Goal: Information Seeking & Learning: Learn about a topic

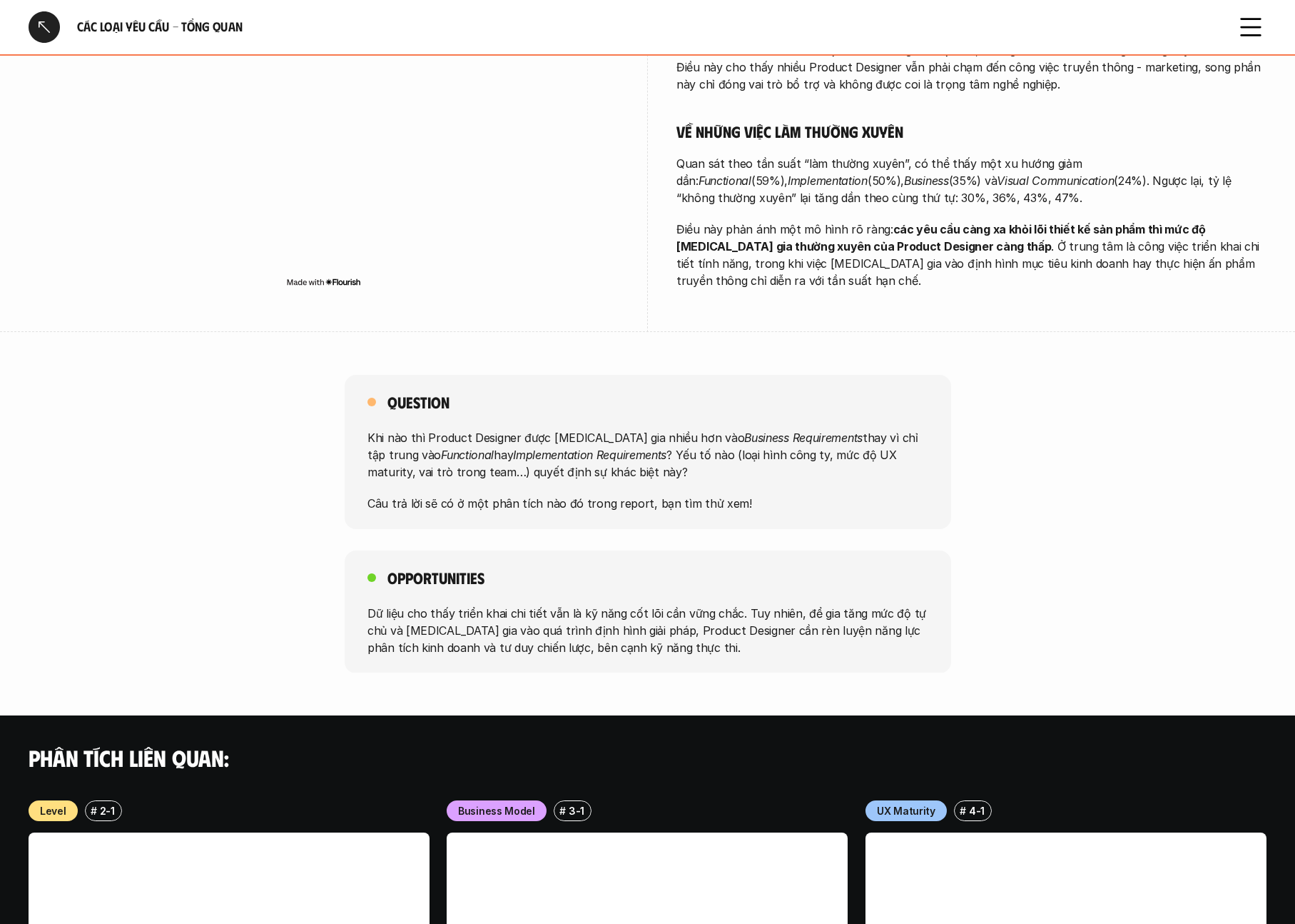
scroll to position [729, 0]
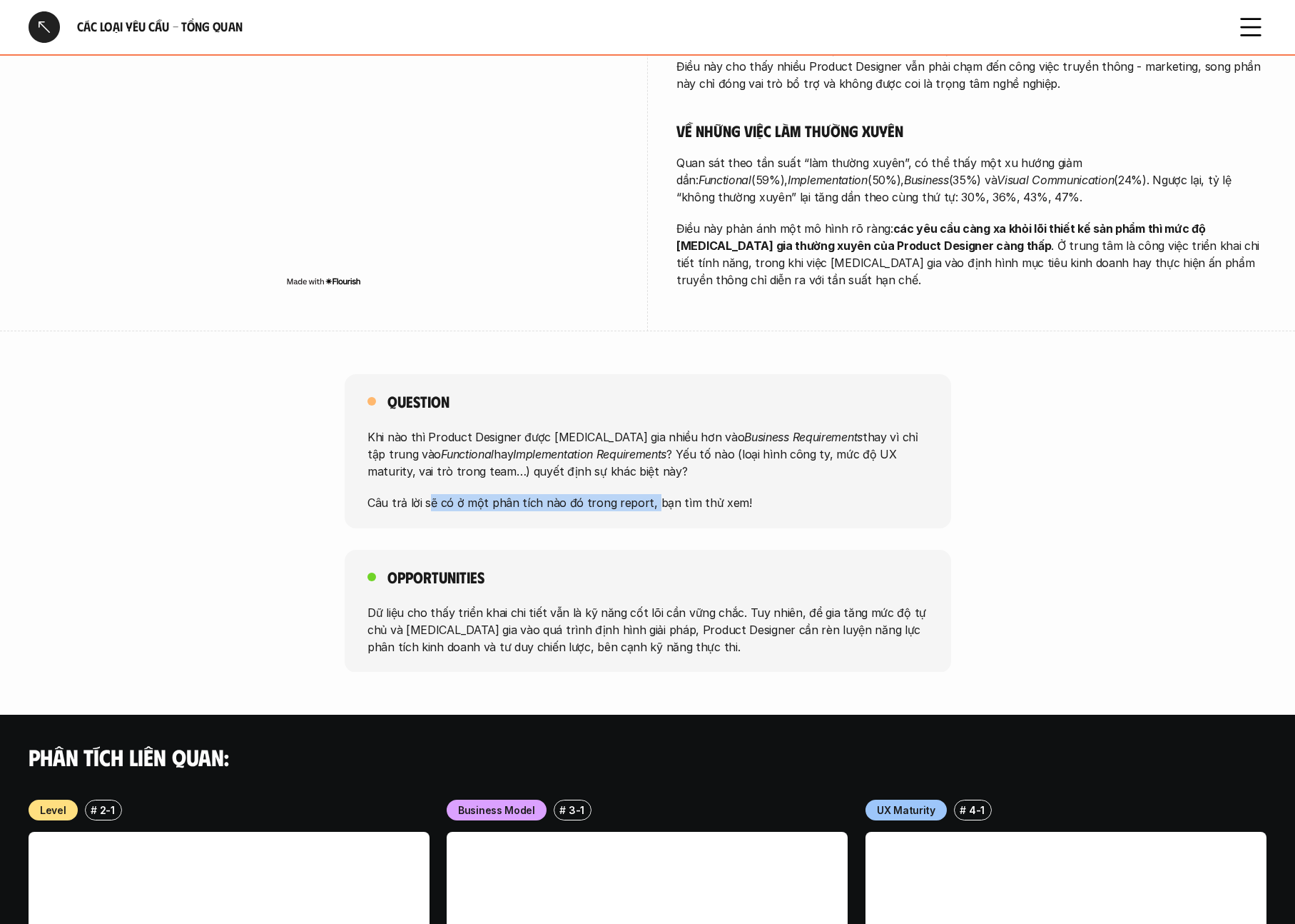
drag, startPoint x: 428, startPoint y: 471, endPoint x: 646, endPoint y: 462, distance: 218.2
click at [646, 494] on p "Câu trả lời sẽ có ở một phân tích nào đó trong report, bạn tìm thử xem!" at bounding box center [648, 503] width 561 height 17
click at [673, 494] on p "Câu trả lời sẽ có ở một phân tích nào đó trong report, bạn tìm thử xem!" at bounding box center [648, 503] width 561 height 17
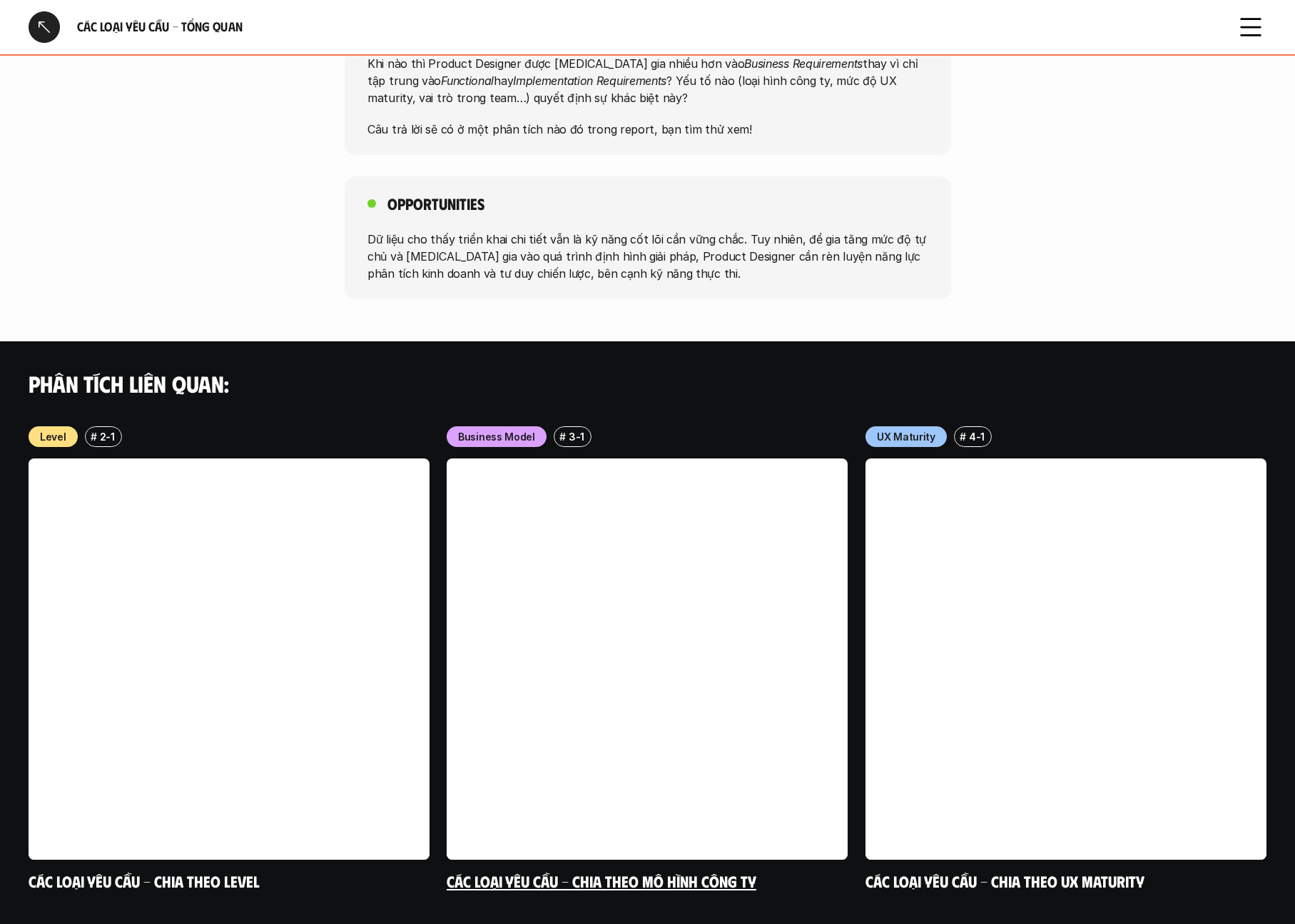
scroll to position [1133, 0]
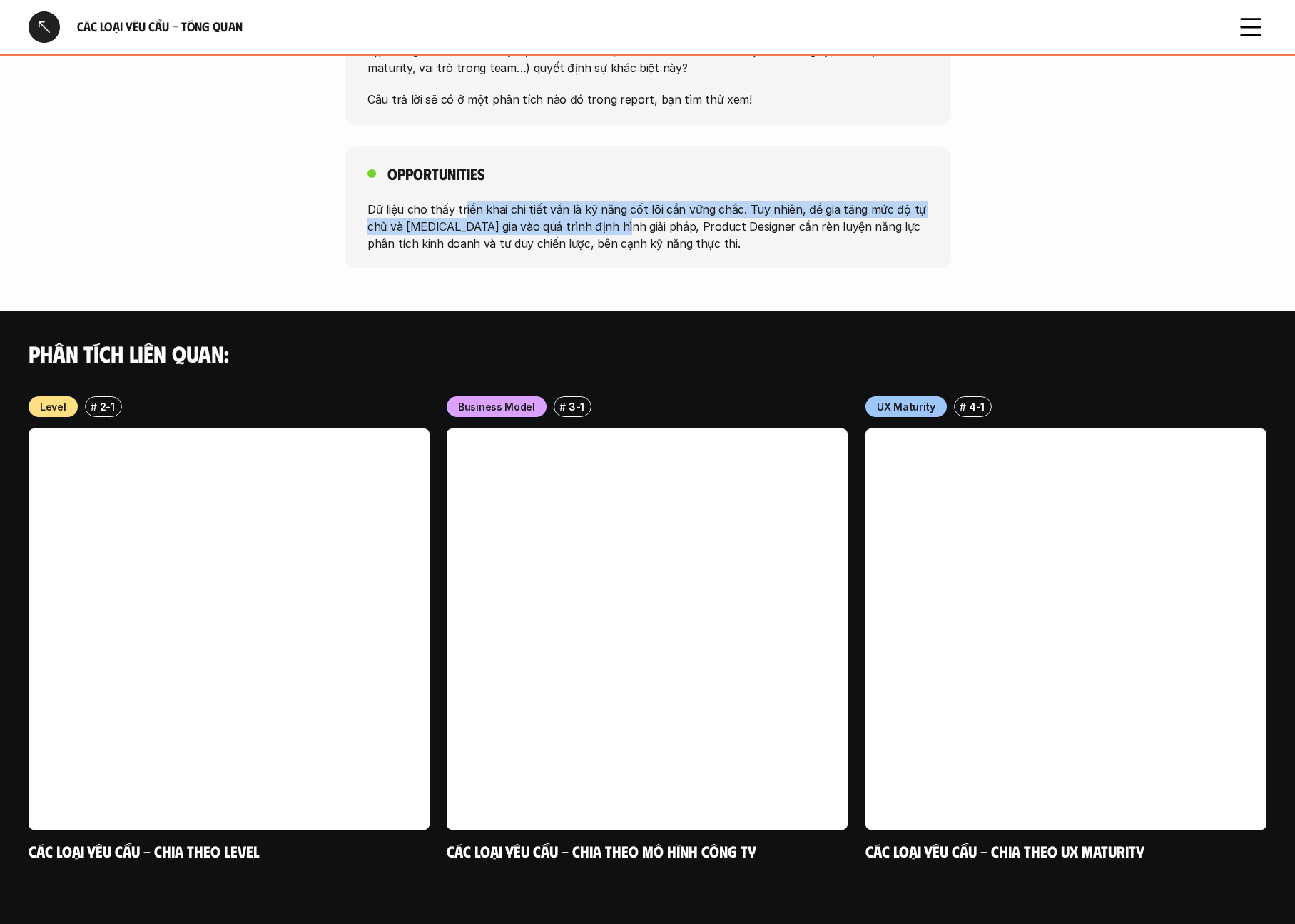
drag, startPoint x: 463, startPoint y: 172, endPoint x: 612, endPoint y: 184, distance: 149.5
click at [612, 200] on p "Dữ liệu cho thấy triển khai chi tiết vẫn là kỹ năng cốt lõi cần vững chắc. Tuy …" at bounding box center [648, 225] width 561 height 52
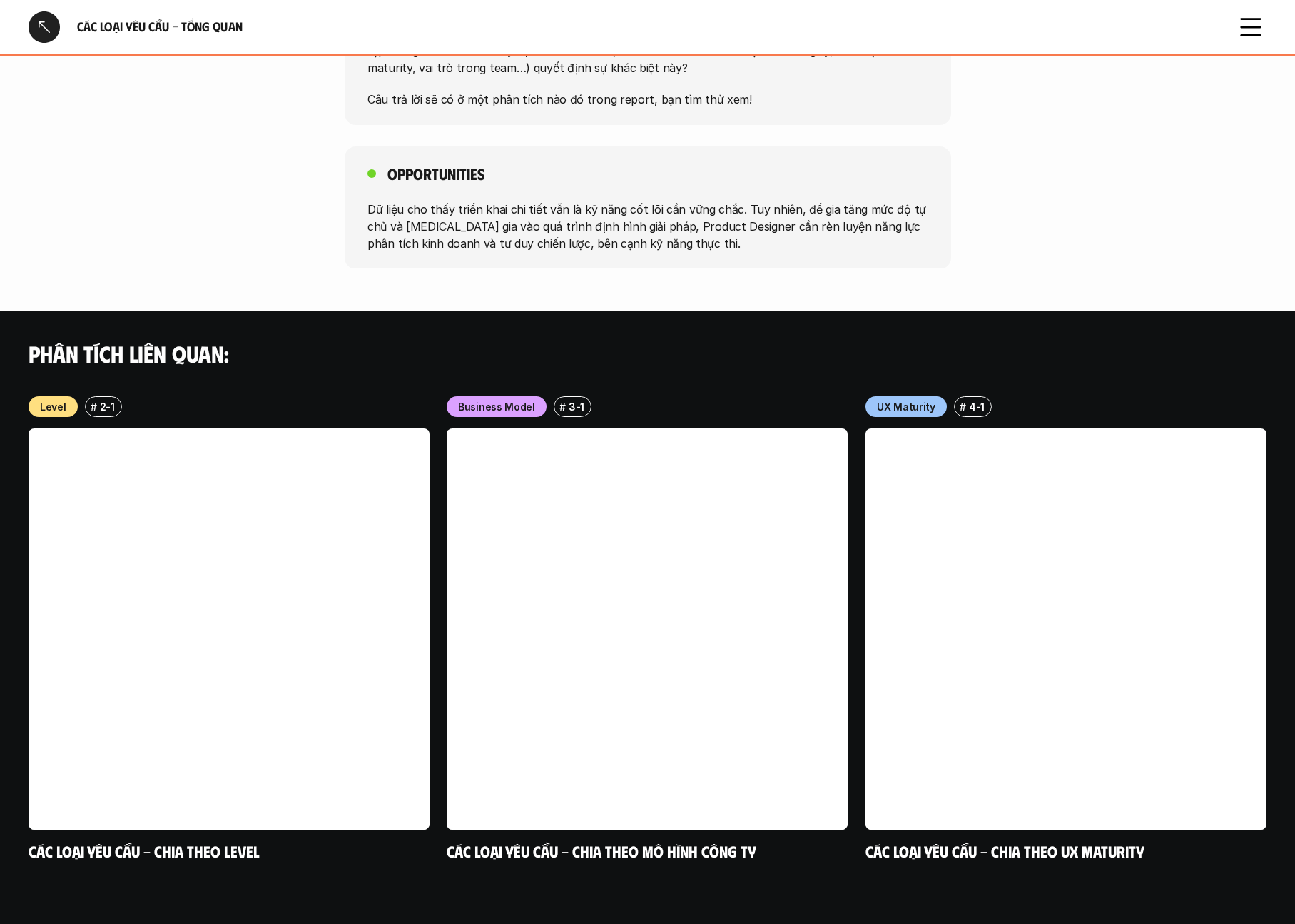
click at [631, 200] on p "Dữ liệu cho thấy triển khai chi tiết vẫn là kỹ năng cốt lõi cần vững chắc. Tuy …" at bounding box center [648, 225] width 561 height 52
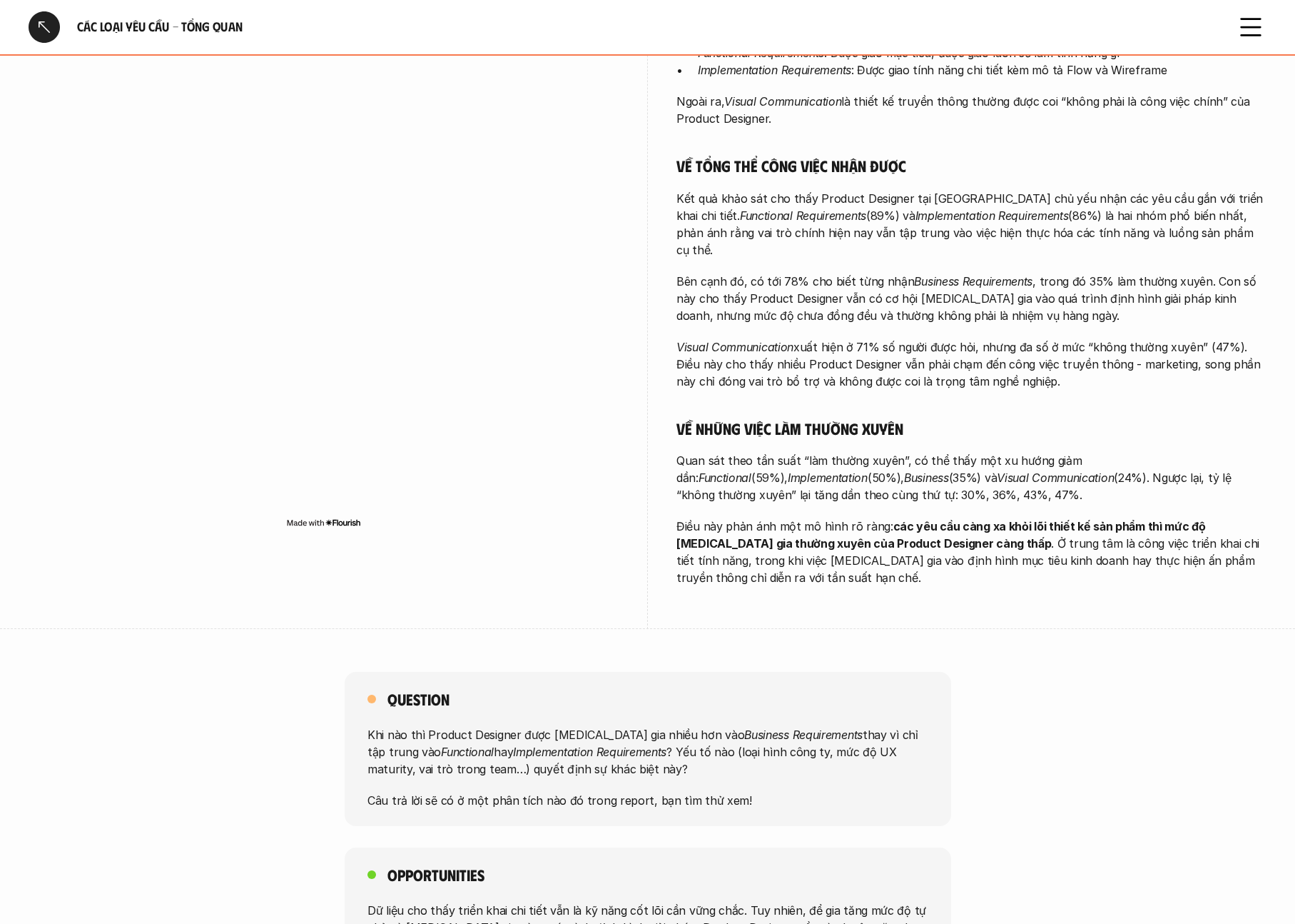
scroll to position [430, 0]
drag, startPoint x: 739, startPoint y: 492, endPoint x: 885, endPoint y: 491, distance: 146.0
click at [887, 520] on p "Điều này phản ánh một mô hình rõ ràng: các yêu cầu càng xa khỏi lõi thiết kế sả…" at bounding box center [972, 553] width 590 height 69
click at [920, 529] on p "Điều này phản ánh một mô hình rõ ràng: các yêu cầu càng xa khỏi lõi thiết kế sả…" at bounding box center [972, 553] width 590 height 69
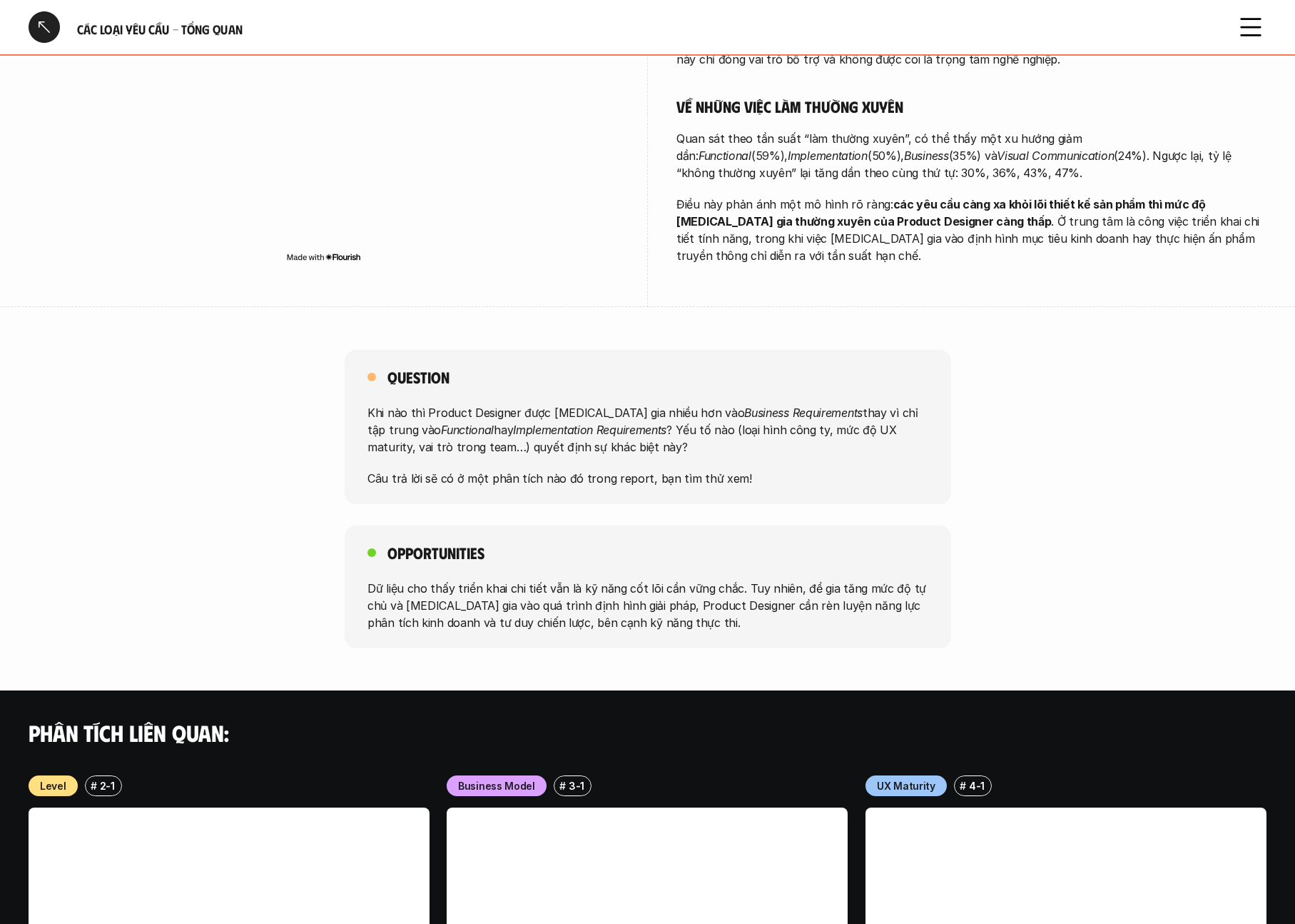
scroll to position [1133, 0]
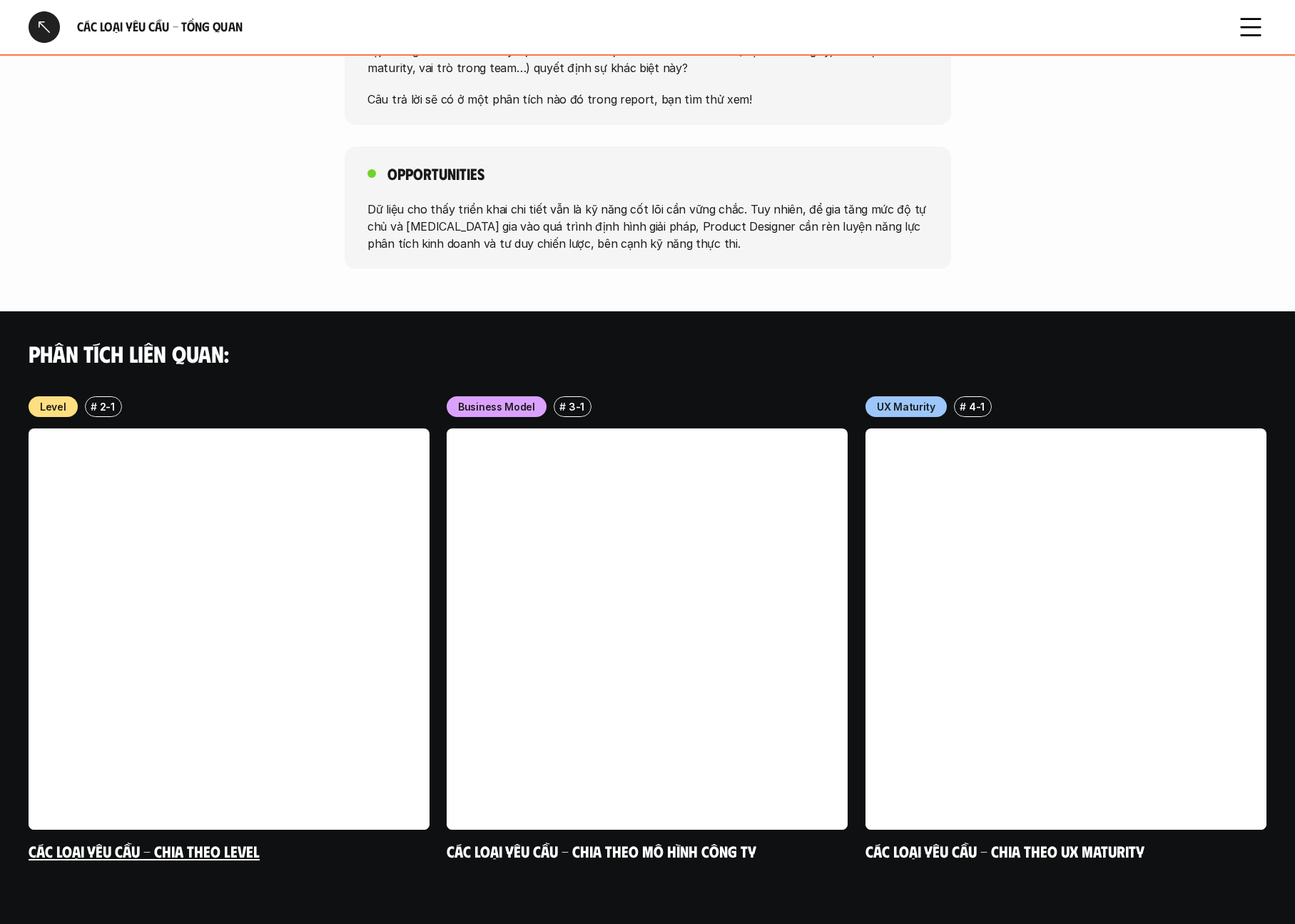
click at [339, 564] on link at bounding box center [229, 629] width 401 height 401
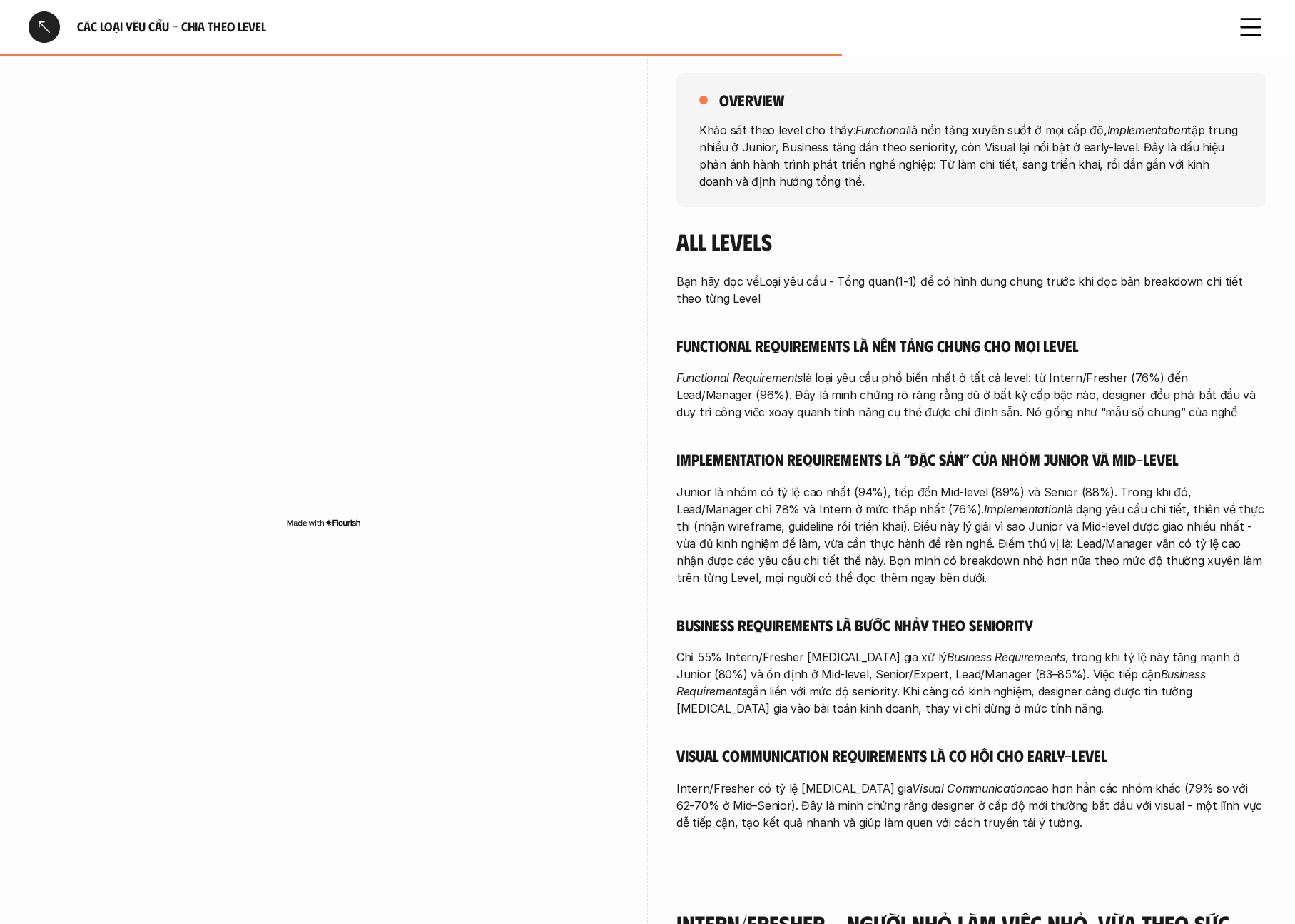
scroll to position [159, 0]
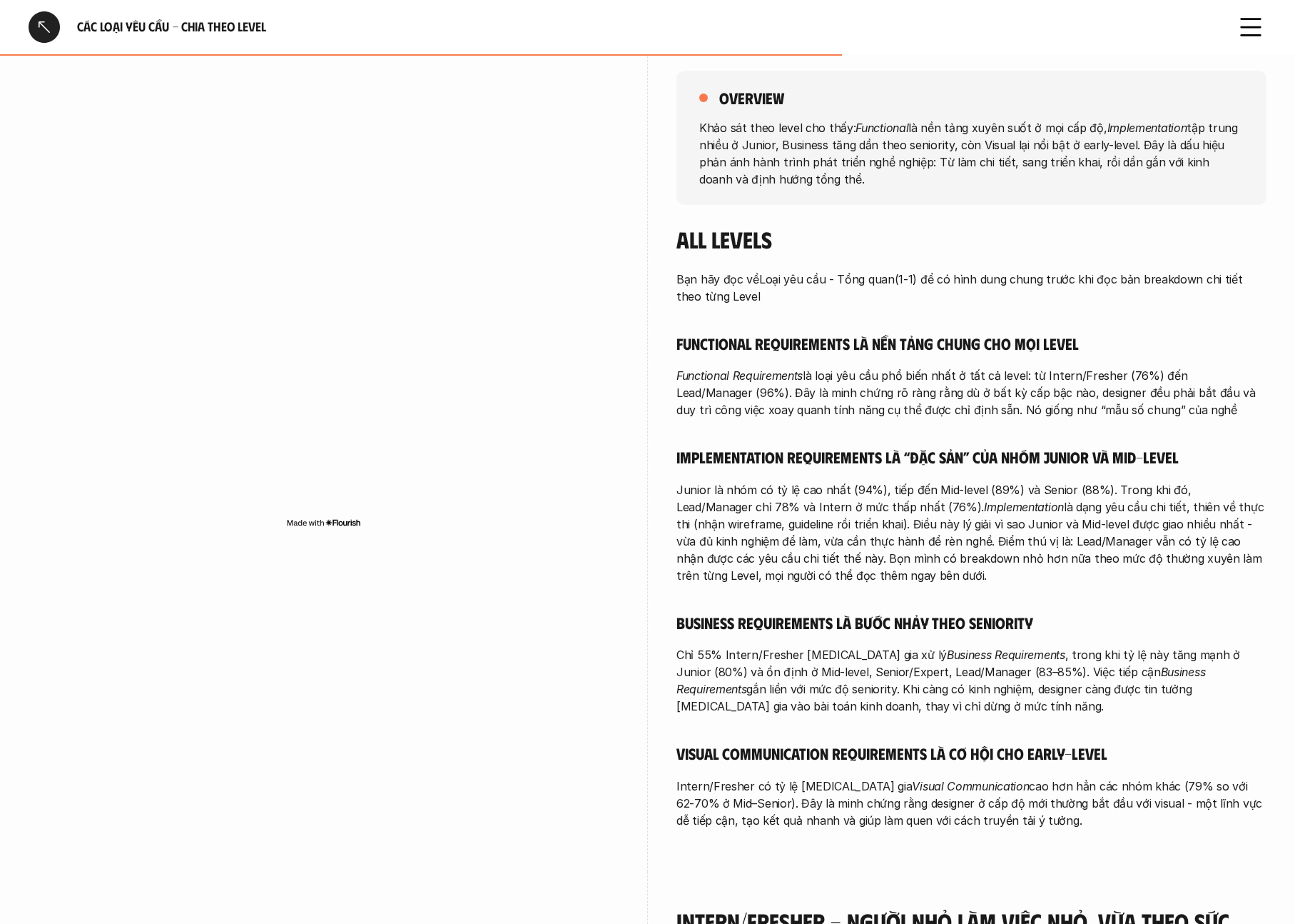
click at [820, 438] on div "Bạn hãy đọc về Loại yêu cầu - Tổng quan (1-1) để có hình dung chung trước khi đ…" at bounding box center [972, 549] width 590 height 558
drag, startPoint x: 846, startPoint y: 381, endPoint x: 1010, endPoint y: 381, distance: 164.0
click at [1011, 381] on p "Functional Requirements là loại yêu cầu phổ biến nhất ở tất cả level: từ Intern…" at bounding box center [972, 392] width 590 height 52
click at [1011, 407] on p "Functional Requirements là loại yêu cầu phổ biến nhất ở tất cả level: từ Intern…" at bounding box center [972, 392] width 590 height 52
drag, startPoint x: 1173, startPoint y: 374, endPoint x: 1240, endPoint y: 401, distance: 72.2
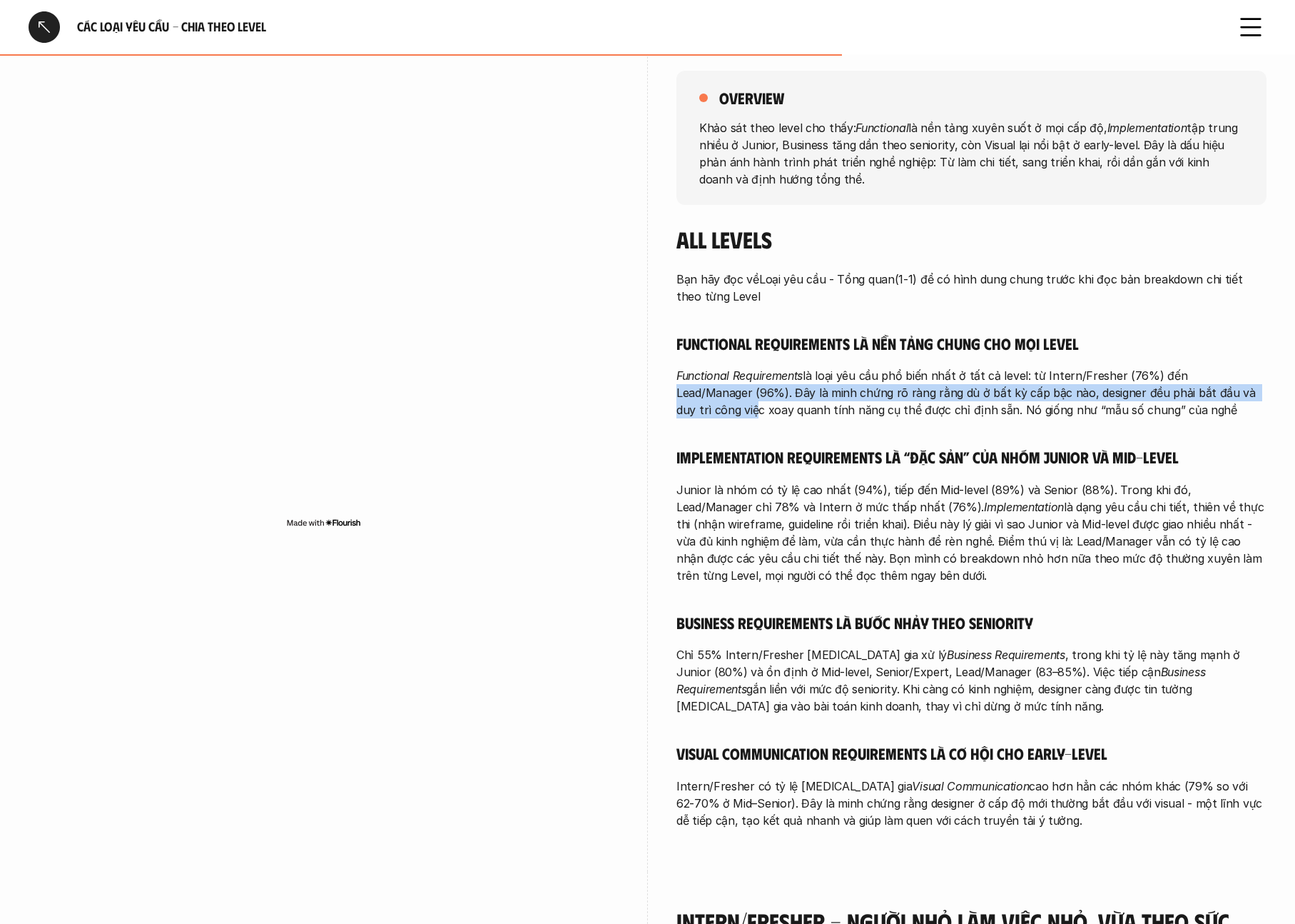
click at [1241, 401] on p "Functional Requirements là loại yêu cầu phổ biến nhất ở tất cả level: từ Intern…" at bounding box center [972, 392] width 590 height 52
click at [1184, 419] on div "Bạn hãy đọc về Loại yêu cầu - Tổng quan (1-1) để có hình dung chung trước khi đ…" at bounding box center [972, 549] width 590 height 558
drag, startPoint x: 783, startPoint y: 394, endPoint x: 973, endPoint y: 401, distance: 190.1
click at [973, 401] on p "Functional Requirements là loại yêu cầu phổ biến nhất ở tất cả level: từ Intern…" at bounding box center [972, 392] width 590 height 52
click at [1010, 401] on p "Functional Requirements là loại yêu cầu phổ biến nhất ở tất cả level: từ Intern…" at bounding box center [972, 392] width 590 height 52
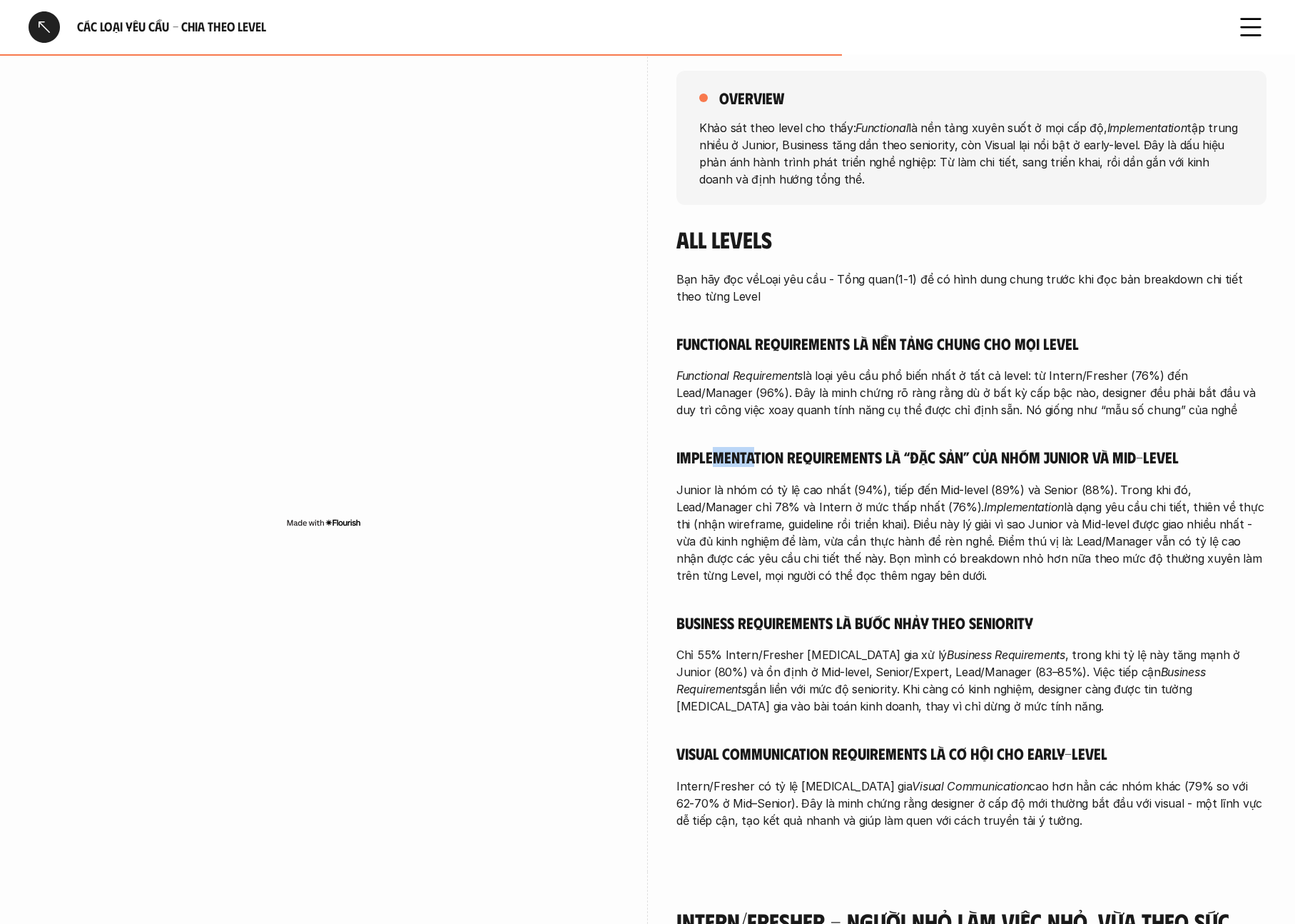
drag, startPoint x: 716, startPoint y: 465, endPoint x: 752, endPoint y: 466, distance: 36.0
click at [752, 466] on div "Bạn hãy đọc về Loại yêu cầu - Tổng quan (1-1) để có hình dung chung trước khi đ…" at bounding box center [972, 549] width 590 height 558
click at [780, 481] on p "Junior là nhóm có tỷ lệ cao nhất (94%), tiếp đến Mid-level (89%) và Senior (88%…" at bounding box center [972, 532] width 590 height 103
click at [833, 437] on div "Bạn hãy đọc về Loại yêu cầu - Tổng quan (1-1) để có hình dung chung trước khi đ…" at bounding box center [972, 549] width 590 height 558
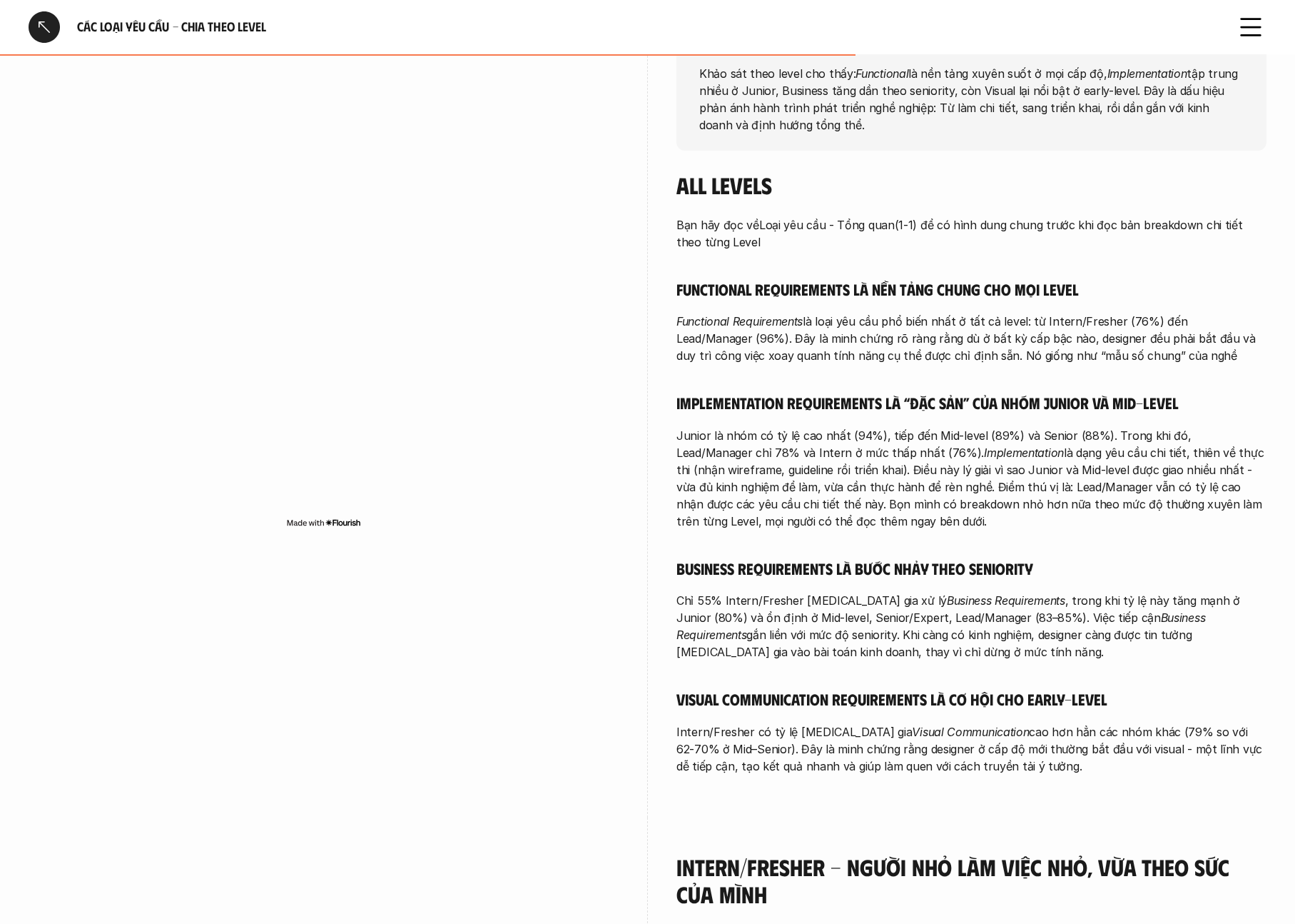
scroll to position [228, 0]
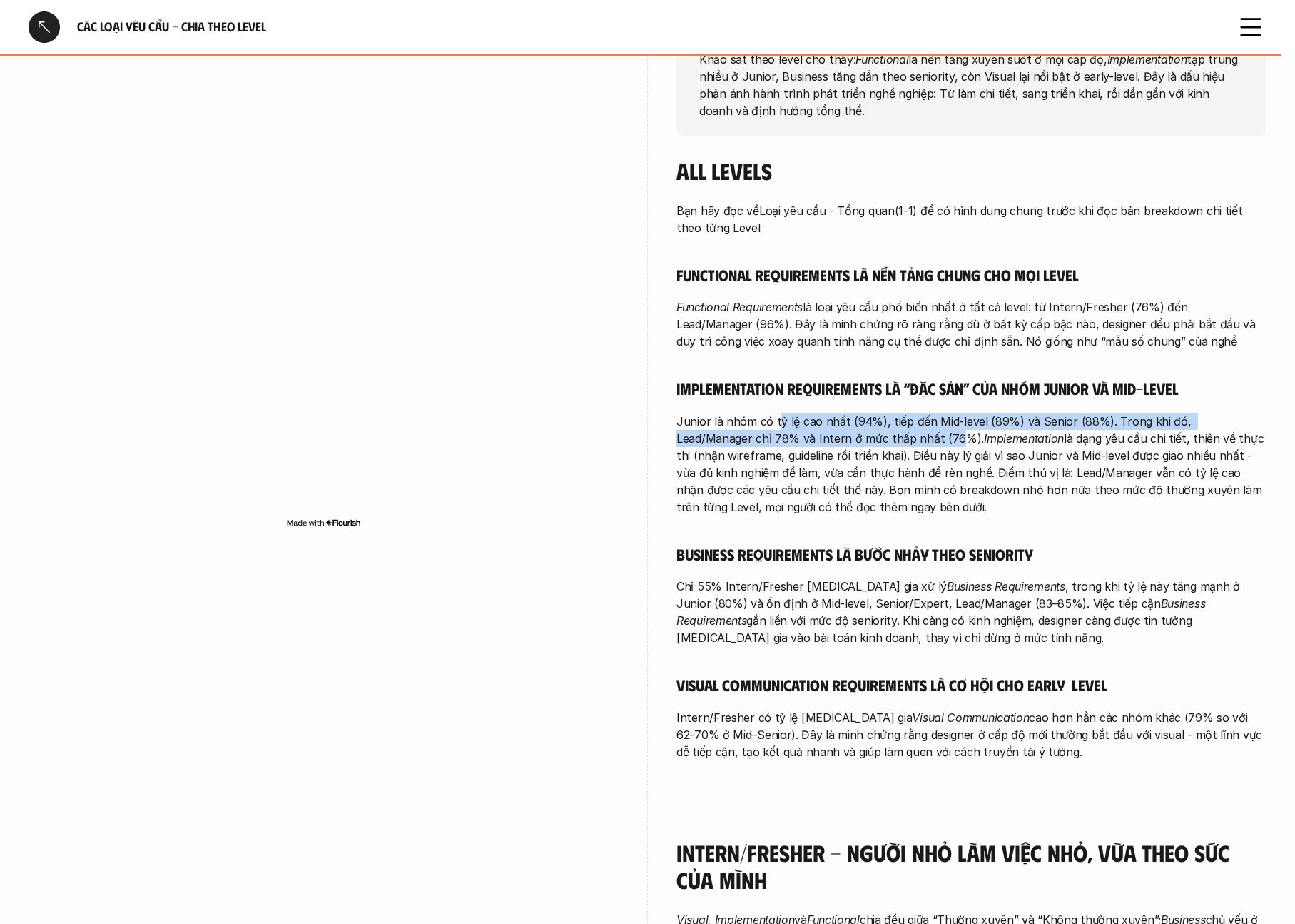
drag, startPoint x: 776, startPoint y: 425, endPoint x: 875, endPoint y: 443, distance: 100.6
click at [875, 443] on p "Junior là nhóm có tỷ lệ cao nhất (94%), tiếp đến Mid-level (89%) và Senior (88%…" at bounding box center [972, 464] width 590 height 103
click at [925, 475] on p "Junior là nhóm có tỷ lệ cao nhất (94%), tiếp đến Mid-level (89%) và Senior (88%…" at bounding box center [972, 464] width 590 height 103
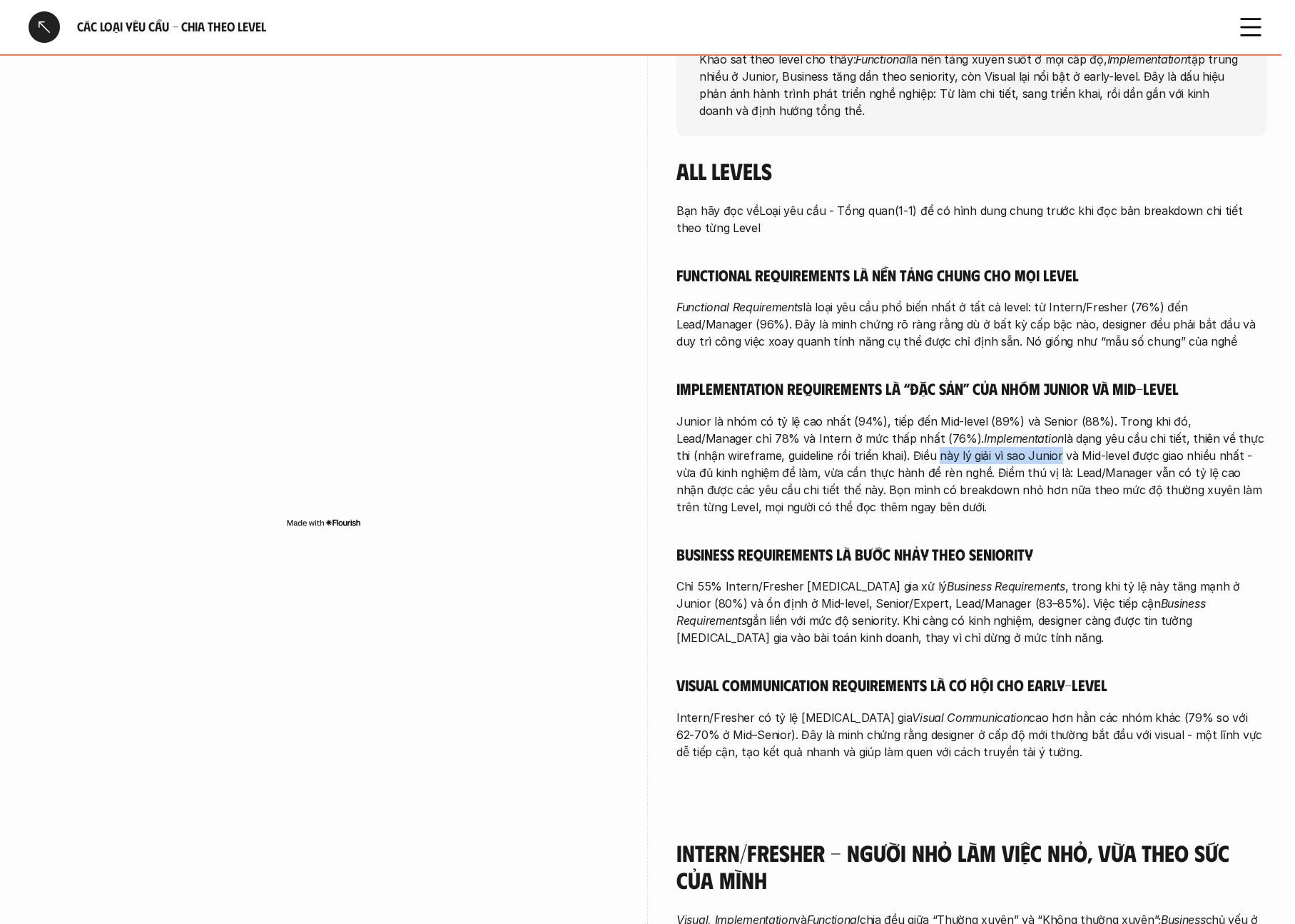
drag, startPoint x: 881, startPoint y: 460, endPoint x: 1001, endPoint y: 462, distance: 120.0
click at [1001, 462] on p "Junior là nhóm có tỷ lệ cao nhất (94%), tiếp đến Mid-level (89%) và Senior (88%…" at bounding box center [972, 464] width 590 height 103
click at [1035, 507] on p "Junior là nhóm có tỷ lệ cao nhất (94%), tiếp đến Mid-level (89%) và Senior (88%…" at bounding box center [972, 464] width 590 height 103
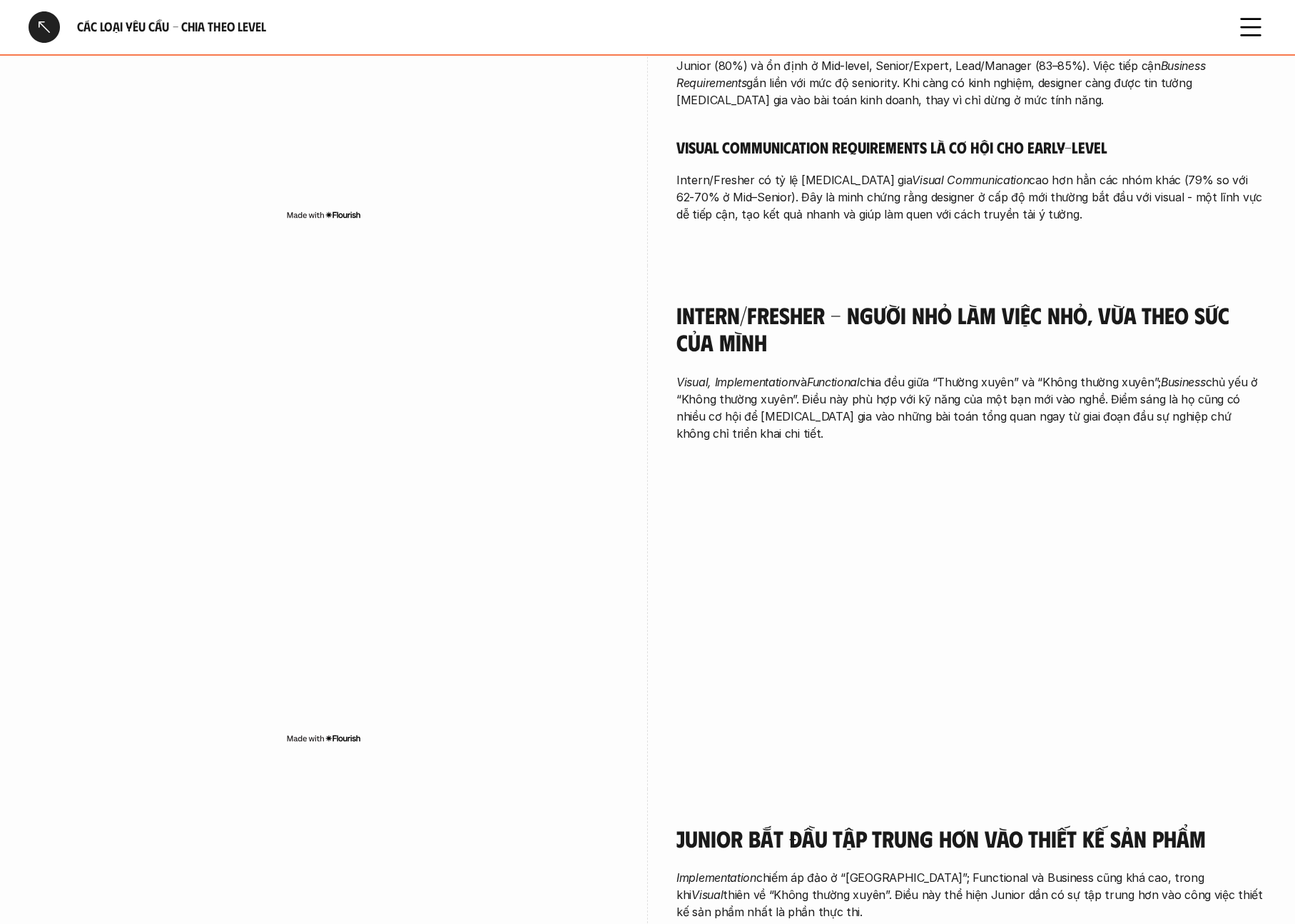
scroll to position [771, 0]
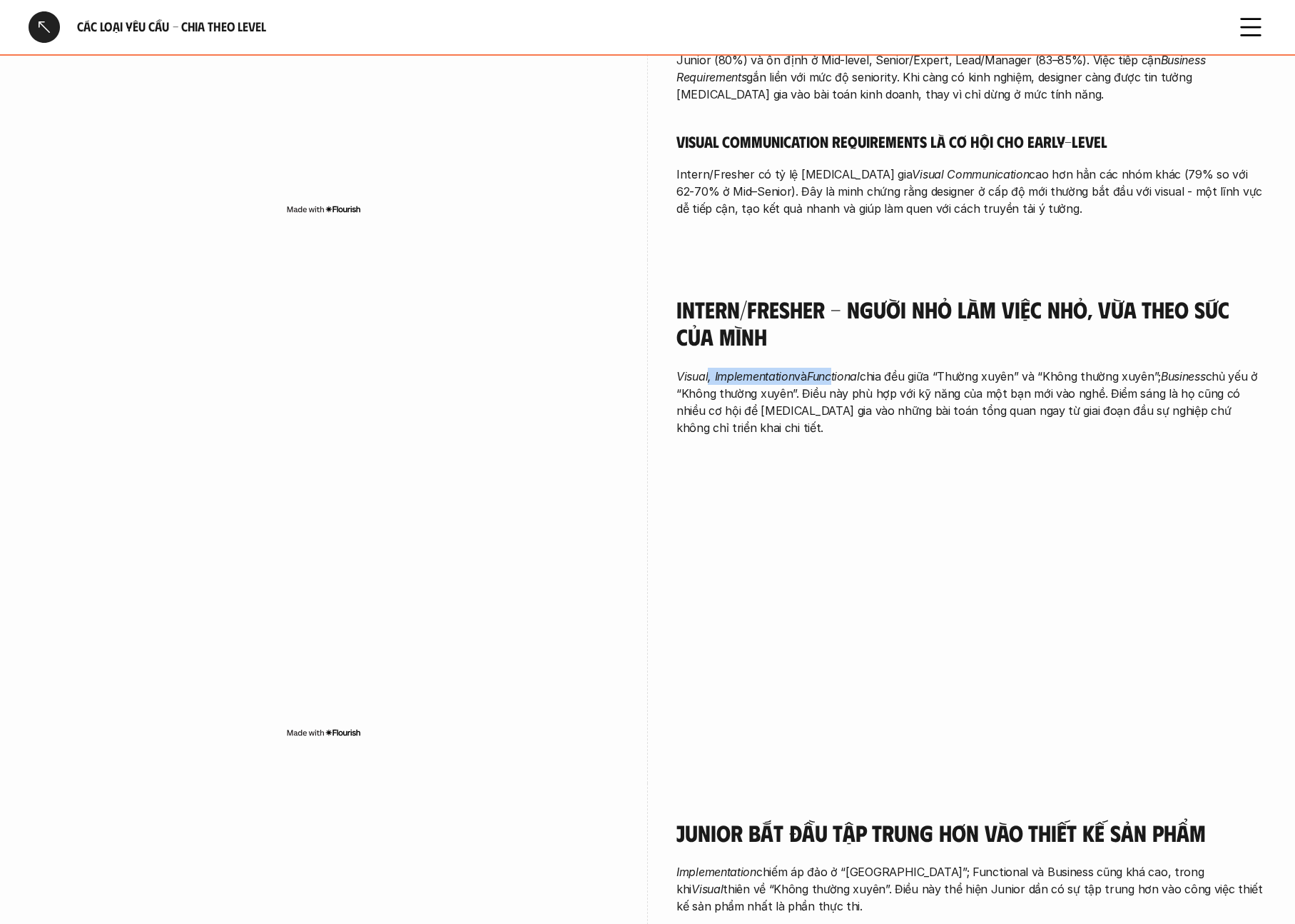
drag, startPoint x: 709, startPoint y: 374, endPoint x: 840, endPoint y: 382, distance: 131.2
click at [840, 382] on p "Visual, Implementation và Functional chia đều giữa “Thường xuyên” và “Không thư…" at bounding box center [972, 401] width 590 height 69
click at [887, 401] on p "Visual, Implementation và Functional chia đều giữa “Thường xuyên” và “Không thư…" at bounding box center [972, 401] width 590 height 69
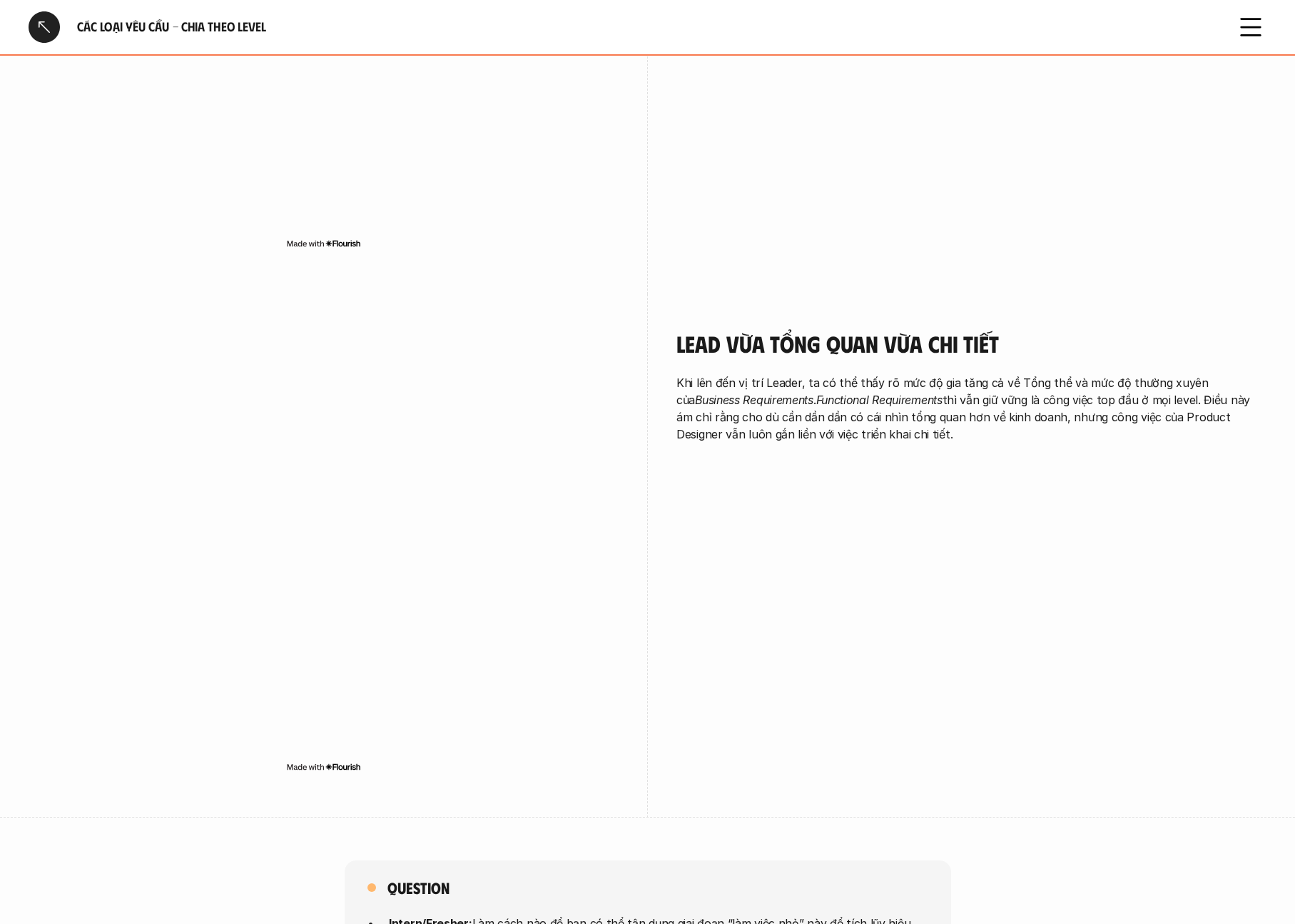
scroll to position [2831, 0]
drag, startPoint x: 678, startPoint y: 345, endPoint x: 924, endPoint y: 347, distance: 246.0
click at [925, 347] on h4 "Lead vừa tổng quan vừa chi tiết" at bounding box center [972, 342] width 590 height 27
click at [892, 399] on p "Khi lên đến vị trí Leader, ta có thể thấy rõ mức độ gia tăng cả về Tổng thể và …" at bounding box center [972, 408] width 590 height 69
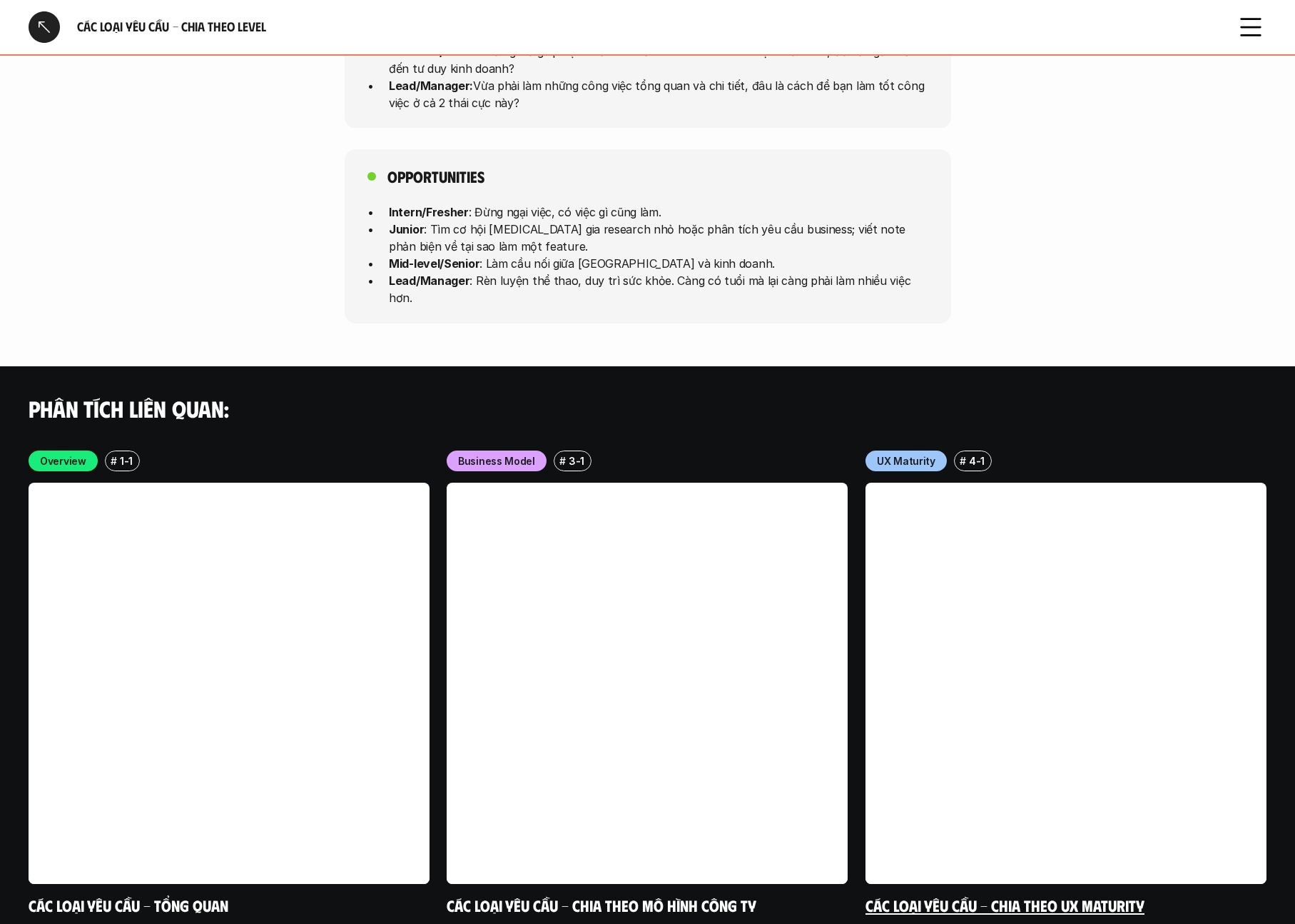
scroll to position [3831, 0]
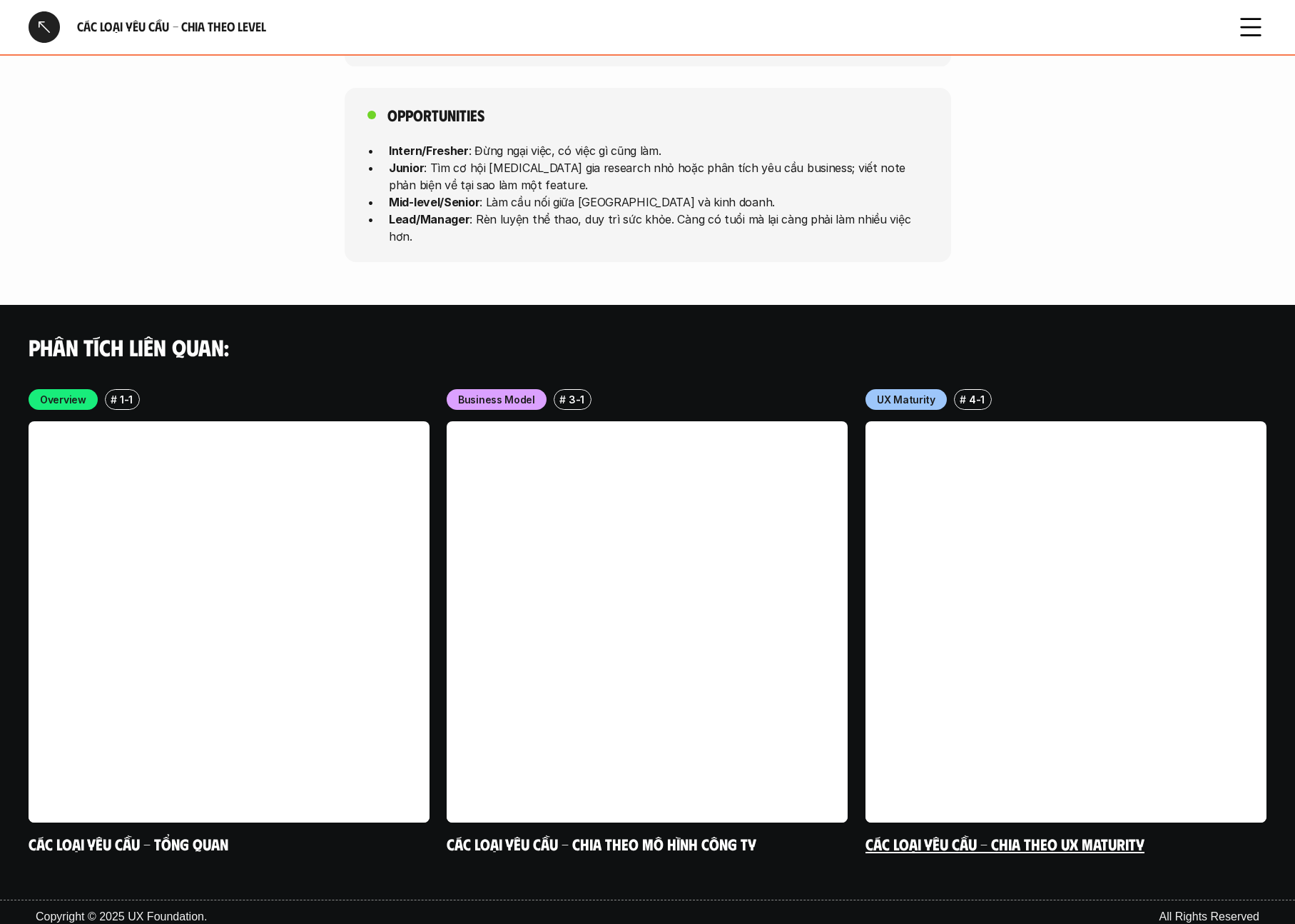
click at [979, 506] on link at bounding box center [1067, 622] width 401 height 401
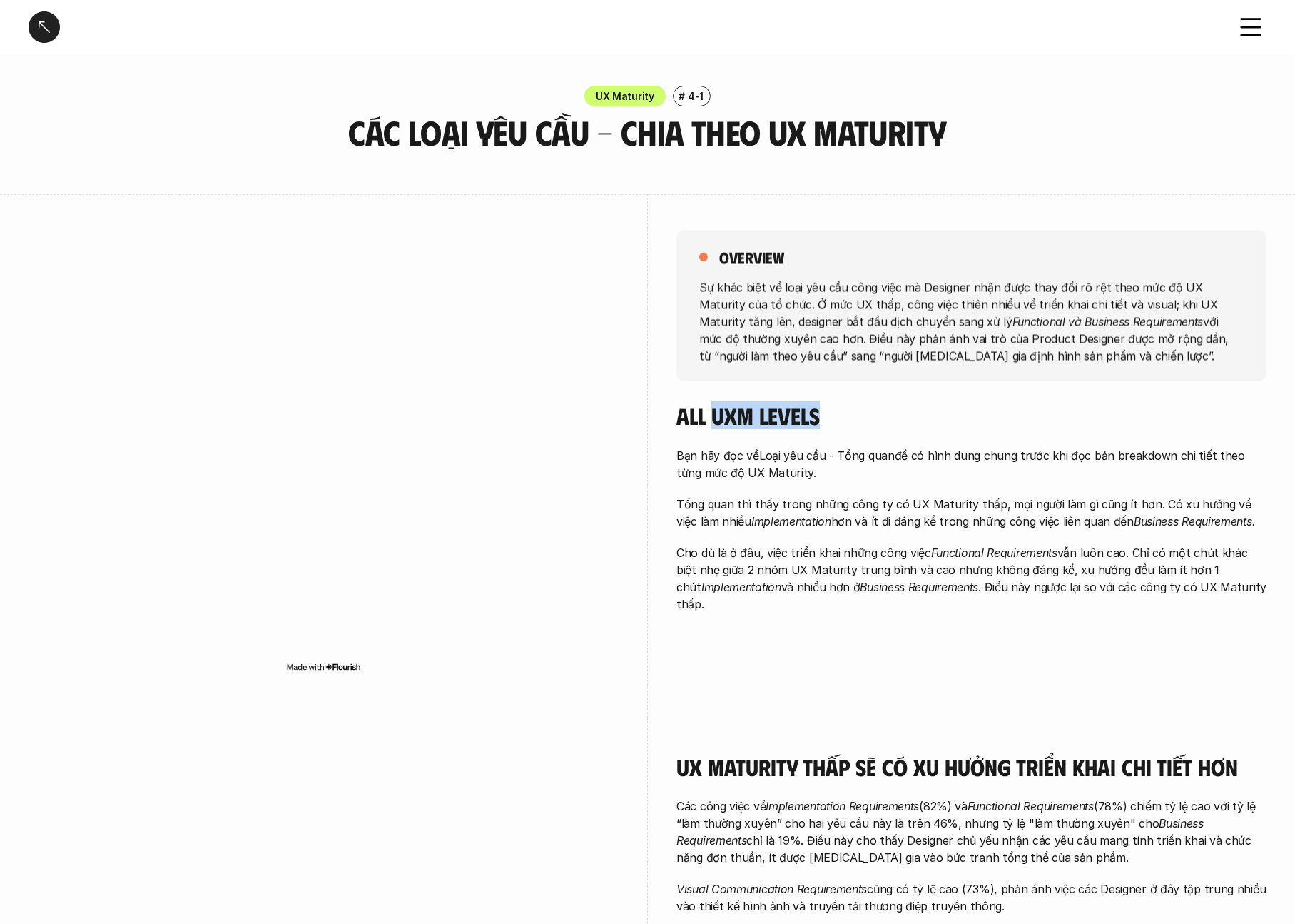
drag, startPoint x: 717, startPoint y: 429, endPoint x: 830, endPoint y: 425, distance: 113.1
click at [830, 425] on h4 "All UXM levels" at bounding box center [972, 415] width 590 height 27
click at [874, 425] on h4 "All UXM levels" at bounding box center [972, 415] width 590 height 27
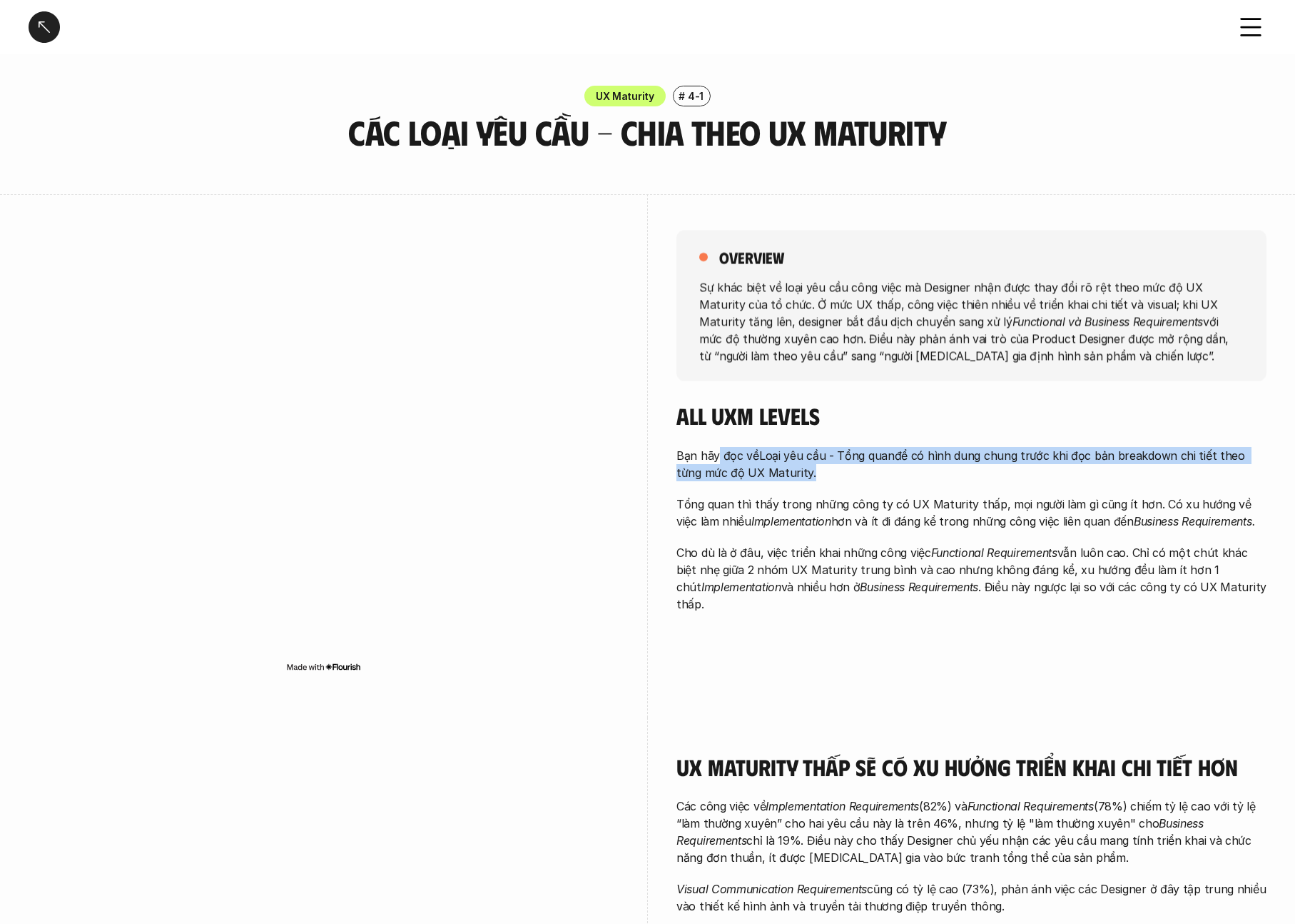
drag, startPoint x: 716, startPoint y: 455, endPoint x: 840, endPoint y: 488, distance: 128.3
click at [840, 488] on div "Bạn hãy đọc về Loại yêu cầu - Tổng quan để có hình dung chung trước khi đọc bản…" at bounding box center [972, 530] width 590 height 166
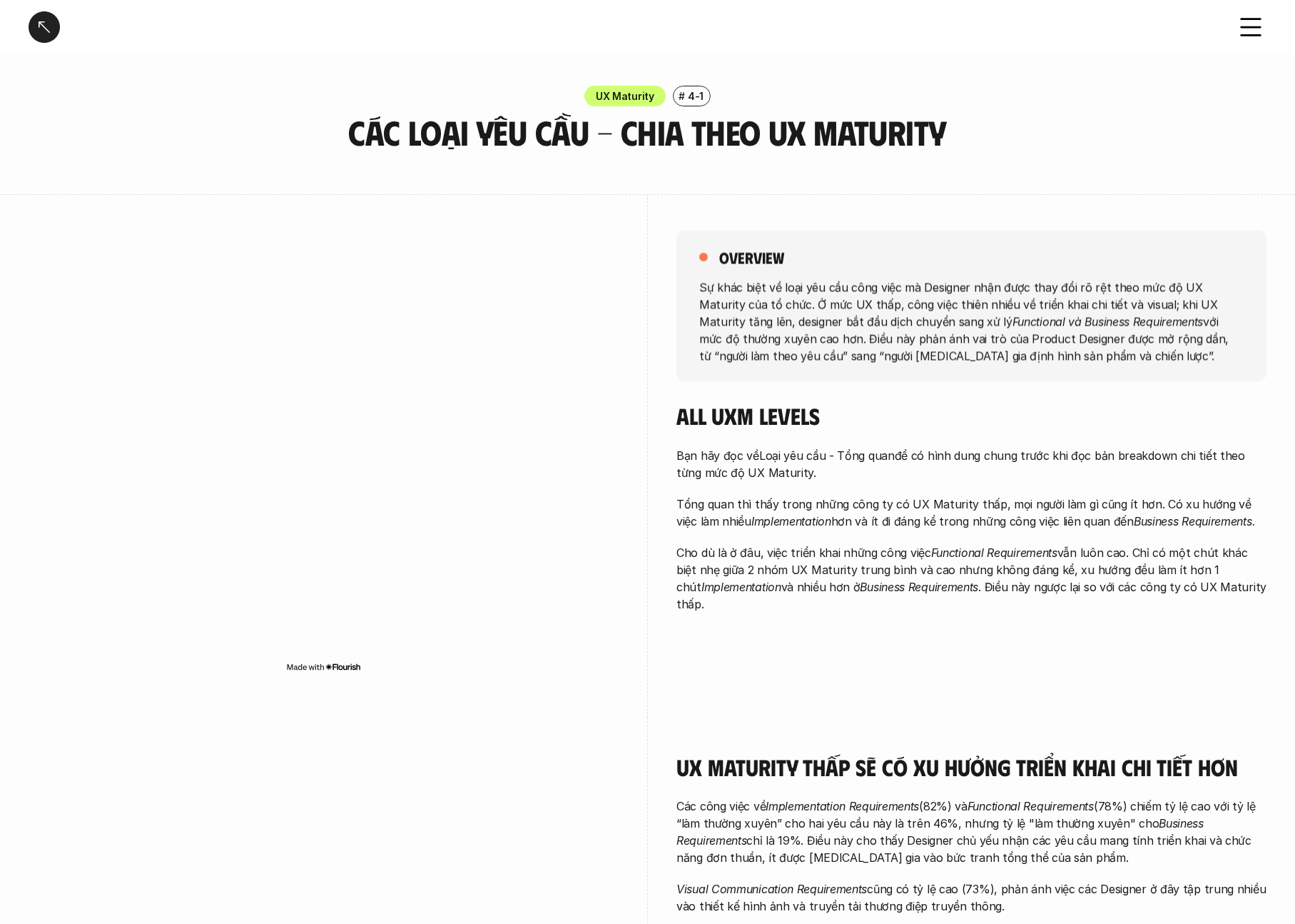
click at [849, 473] on p "Bạn hãy đọc về Loại yêu cầu - Tổng quan để có hình dung chung trước khi đọc bản…" at bounding box center [972, 464] width 590 height 34
drag, startPoint x: 716, startPoint y: 422, endPoint x: 862, endPoint y: 435, distance: 146.6
click at [862, 435] on div "All UXM levels Bạn hãy đọc về Loại yêu cầu - Tổng quan để có hình dung chung tr…" at bounding box center [972, 507] width 590 height 210
click at [746, 479] on p "Bạn hãy đọc về Loại yêu cầu - Tổng quan để có hình dung chung trước khi đọc bản…" at bounding box center [972, 464] width 590 height 34
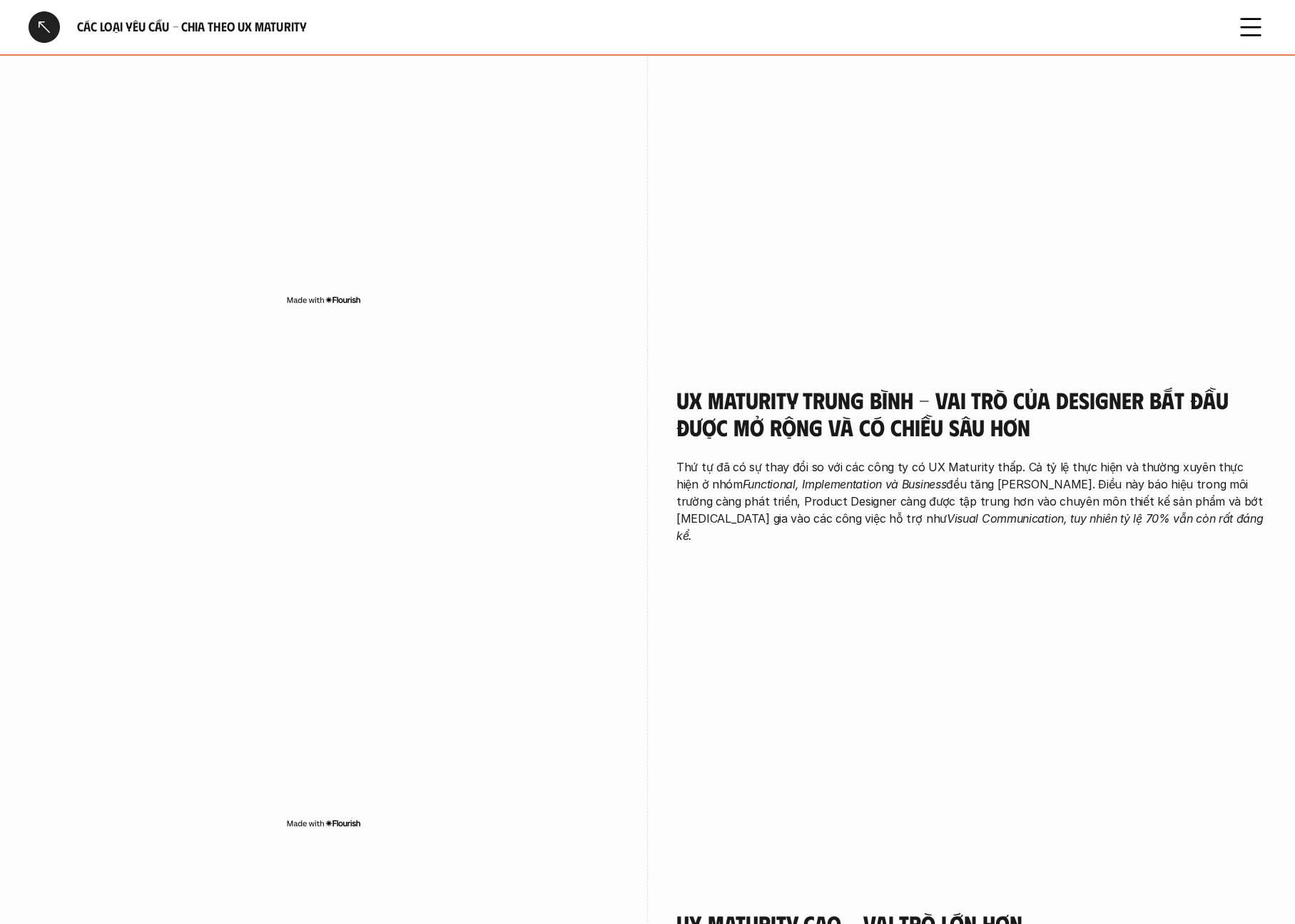
scroll to position [891, 0]
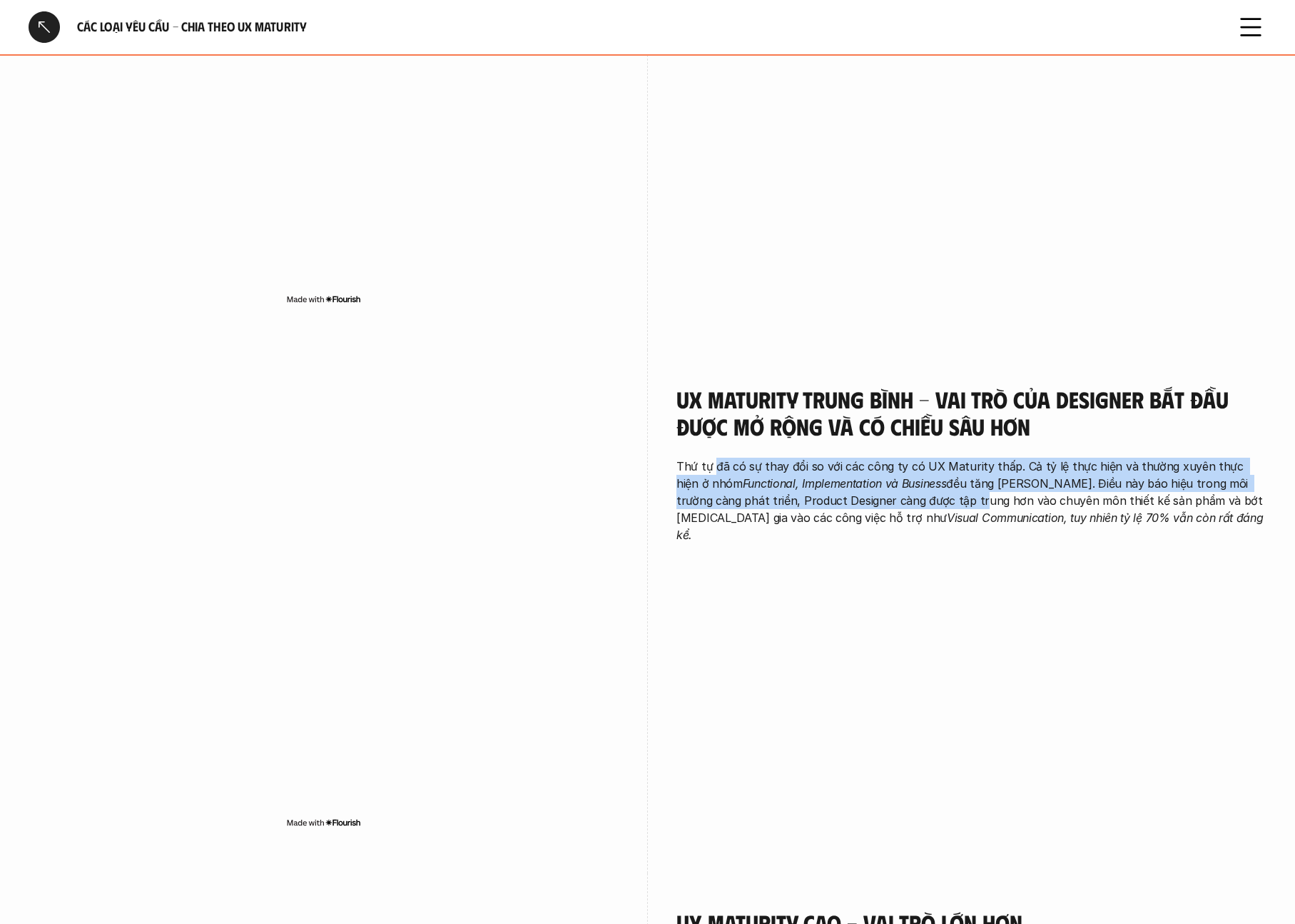
drag, startPoint x: 712, startPoint y: 469, endPoint x: 925, endPoint y: 498, distance: 215.0
click at [925, 498] on p "Thứ tự đã có sự thay đổi so với các công ty có UX Maturity thấp. Cả tỷ lệ thực …" at bounding box center [972, 500] width 590 height 86
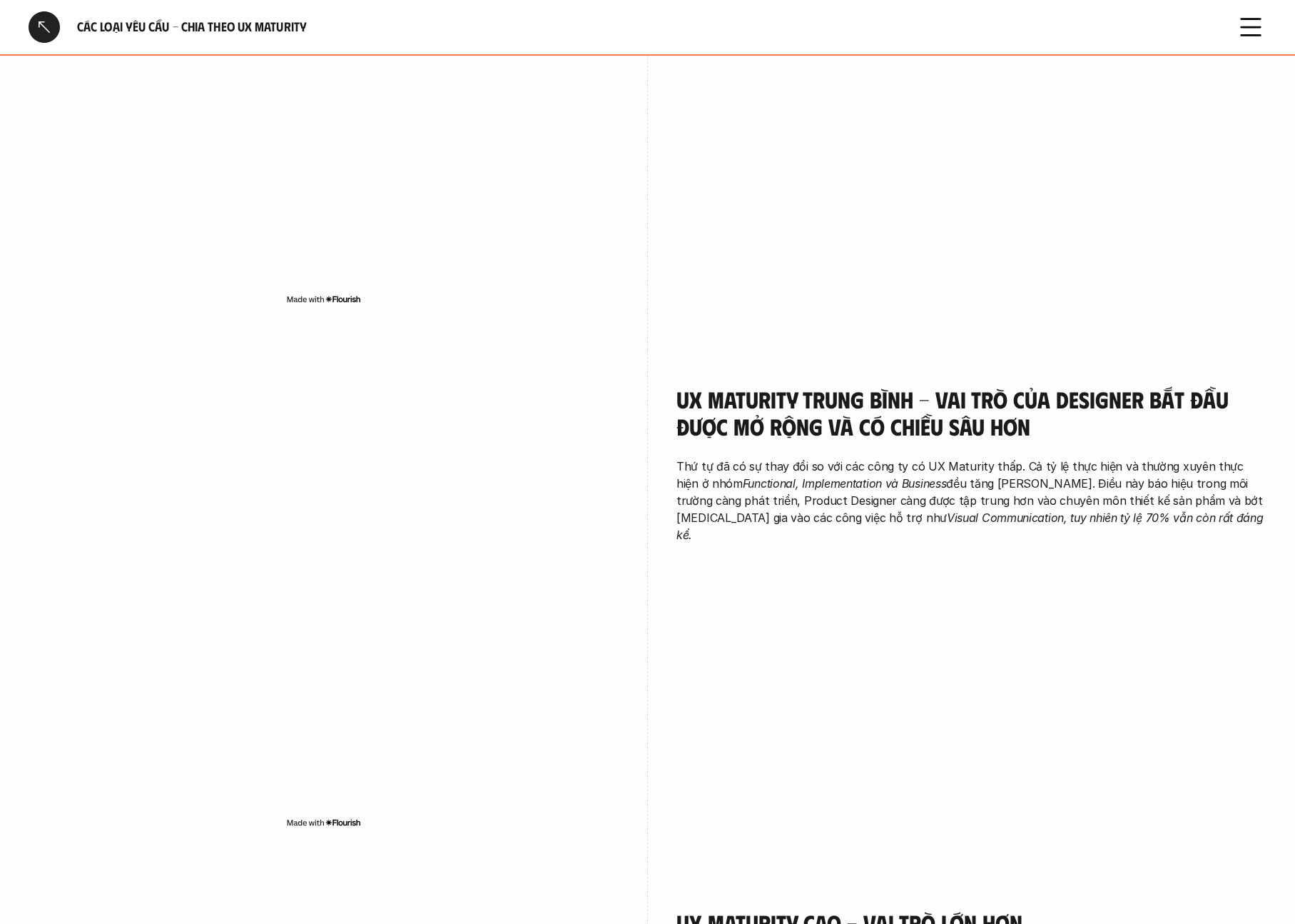
click at [956, 513] on em "Visual Communication, tuy nhiên tỷ lệ 70% vẫn còn rất đáng kể." at bounding box center [972, 526] width 590 height 32
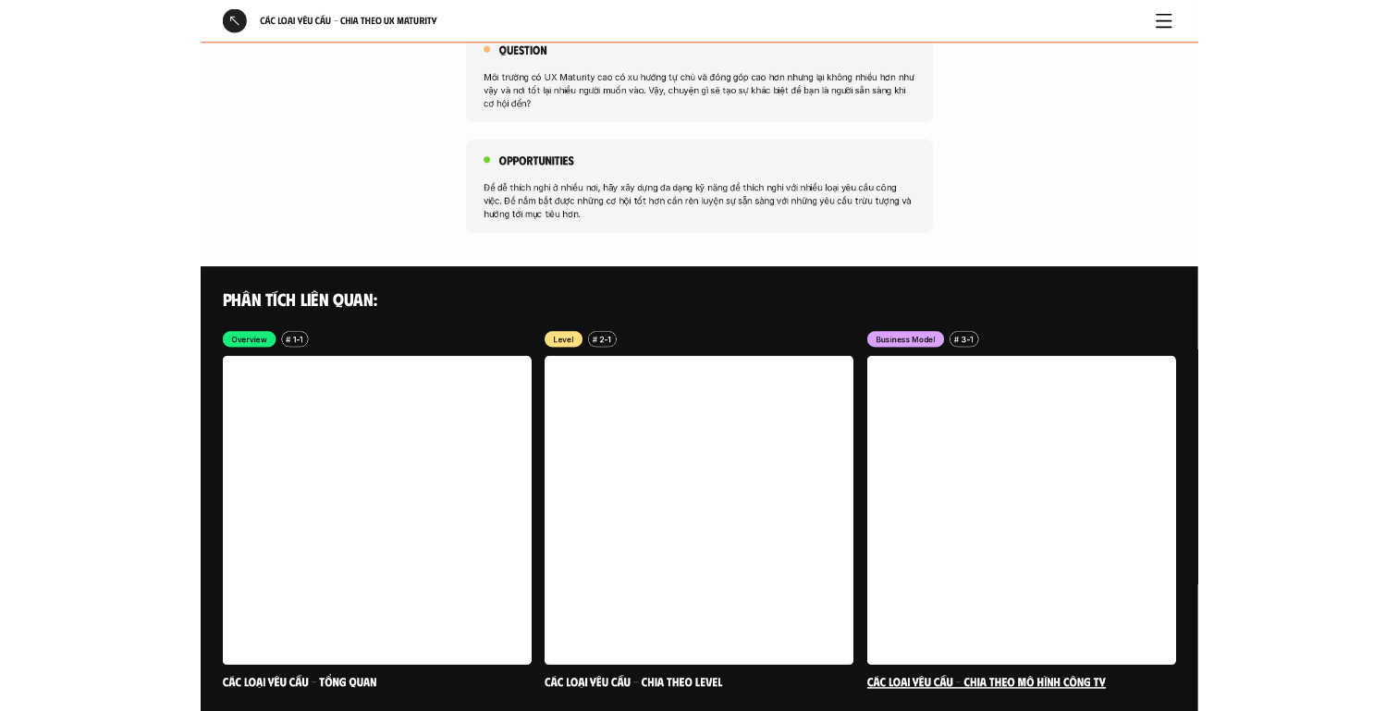
scroll to position [3044, 0]
